Goal: Connect with others: Connect with others

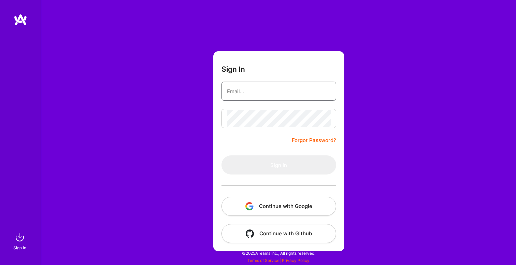
click at [279, 91] on input "email" at bounding box center [279, 91] width 104 height 17
type input "[EMAIL_ADDRESS][DOMAIN_NAME]"
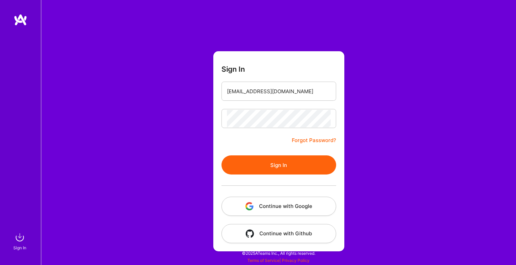
click at [278, 160] on button "Sign In" at bounding box center [279, 164] width 115 height 19
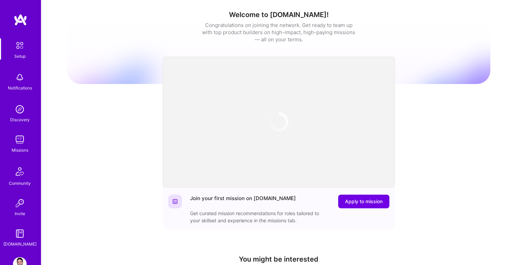
click at [18, 140] on img at bounding box center [20, 140] width 14 height 14
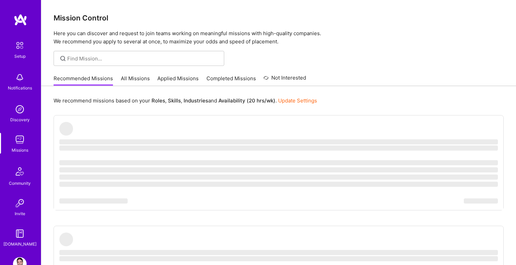
click at [141, 82] on link "All Missions" at bounding box center [135, 80] width 29 height 11
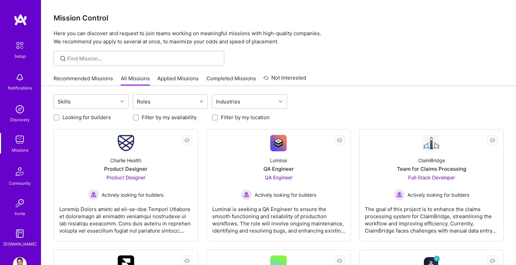
click at [188, 79] on link "Applied Missions" at bounding box center [177, 80] width 41 height 11
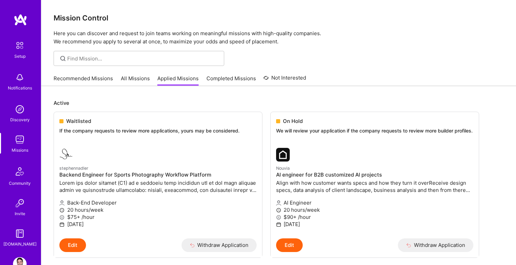
click at [23, 113] on img at bounding box center [20, 109] width 14 height 14
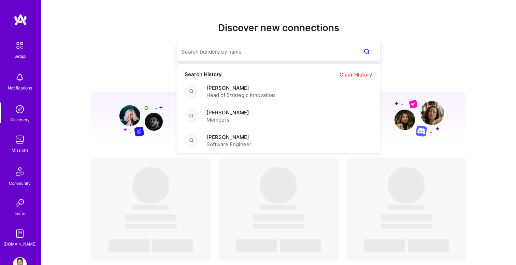
click at [213, 52] on input at bounding box center [265, 51] width 167 height 17
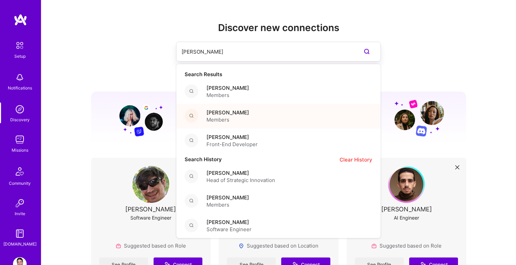
type input "[PERSON_NAME]"
click at [238, 115] on span "[PERSON_NAME]" at bounding box center [228, 112] width 43 height 7
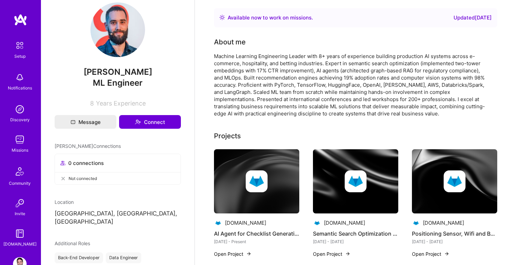
click at [18, 259] on img at bounding box center [20, 264] width 14 height 14
